Goal: Task Accomplishment & Management: Manage account settings

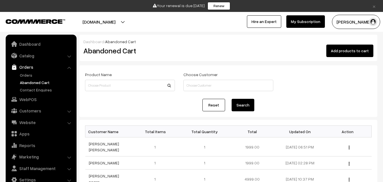
click at [31, 73] on link "Orders" at bounding box center [46, 75] width 56 height 6
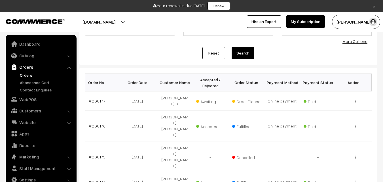
scroll to position [57, 0]
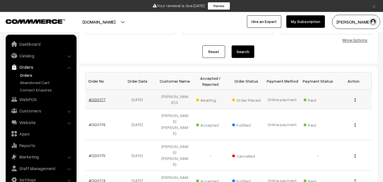
click at [99, 98] on link "#OD0177" at bounding box center [97, 99] width 17 height 5
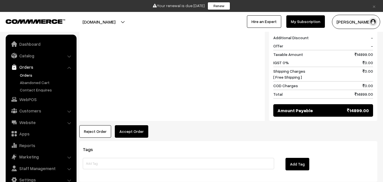
scroll to position [294, 0]
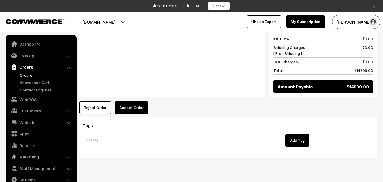
drag, startPoint x: 129, startPoint y: 97, endPoint x: 151, endPoint y: 75, distance: 31.5
click at [151, 75] on div "Product Price Tax Rate Quantity Total Venkatagiri Pure Silk Saree SKU: va6654-m…" at bounding box center [228, 11] width 298 height 203
click at [99, 101] on button "Reject Order" at bounding box center [95, 107] width 32 height 12
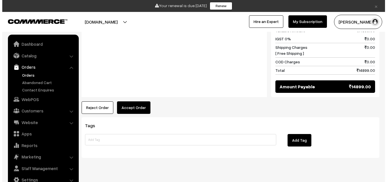
scroll to position [294, 0]
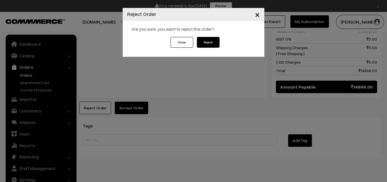
click at [210, 43] on button "Reject" at bounding box center [208, 42] width 23 height 11
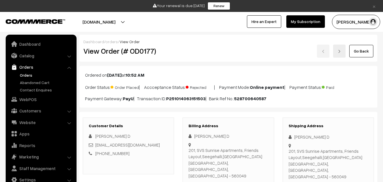
click at [29, 74] on link "Orders" at bounding box center [46, 75] width 56 height 6
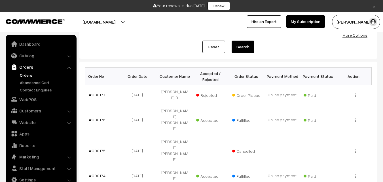
scroll to position [57, 0]
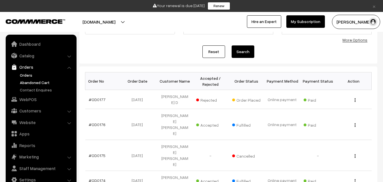
click at [31, 82] on link "Abandoned Cart" at bounding box center [46, 82] width 56 height 6
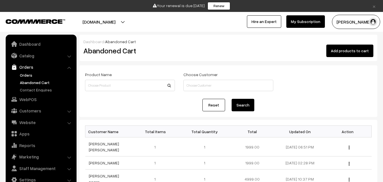
click at [29, 73] on link "Orders" at bounding box center [46, 75] width 56 height 6
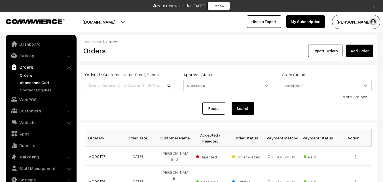
click at [32, 81] on link "Abandoned Cart" at bounding box center [46, 82] width 56 height 6
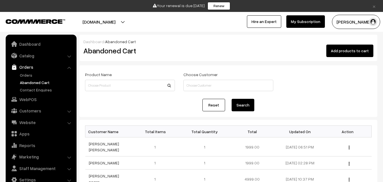
click at [29, 71] on link "Orders" at bounding box center [40, 67] width 67 height 10
click at [30, 73] on link "Orders" at bounding box center [46, 75] width 56 height 6
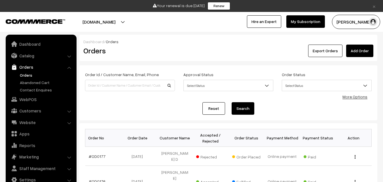
click at [27, 73] on link "Orders" at bounding box center [46, 75] width 56 height 6
click at [32, 81] on link "Abandoned Cart" at bounding box center [46, 82] width 56 height 6
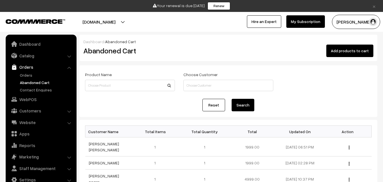
click at [33, 82] on link "Abandoned Cart" at bounding box center [46, 82] width 56 height 6
